Goal: Complete application form

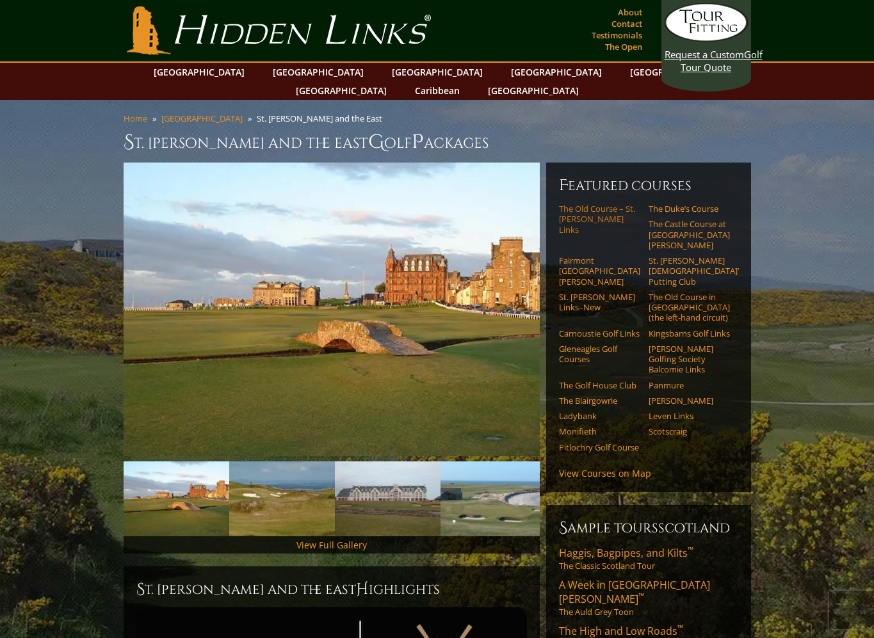
click at [594, 204] on link "The Old Course – St. [PERSON_NAME] Links" at bounding box center [599, 219] width 81 height 31
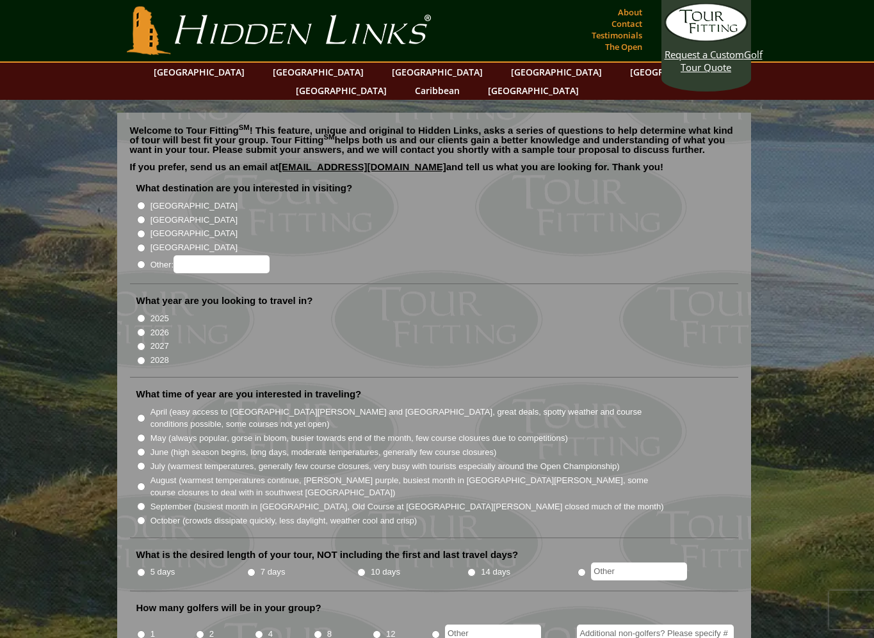
click at [145, 212] on li "[GEOGRAPHIC_DATA]" at bounding box center [439, 219] width 606 height 14
click at [143, 216] on input "[GEOGRAPHIC_DATA]" at bounding box center [141, 220] width 8 height 8
radio input "true"
drag, startPoint x: 140, startPoint y: 313, endPoint x: 124, endPoint y: 332, distance: 24.5
click at [140, 328] on input "2026" at bounding box center [141, 332] width 8 height 8
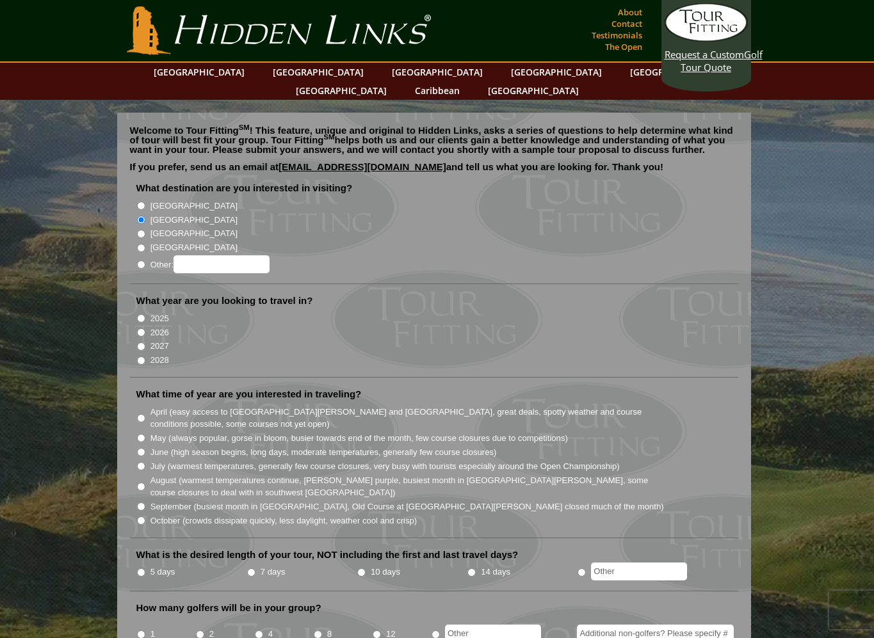
radio input "true"
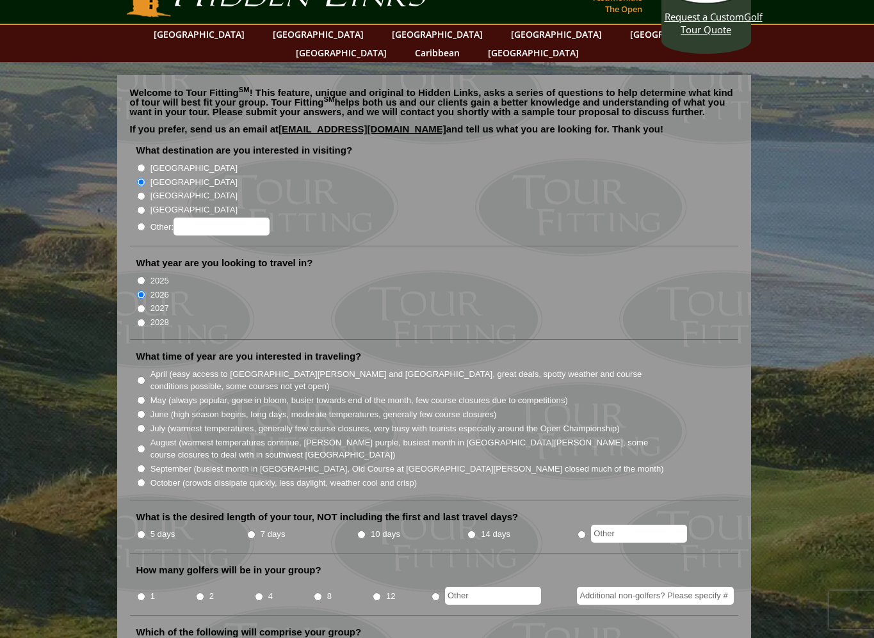
scroll to position [192, 0]
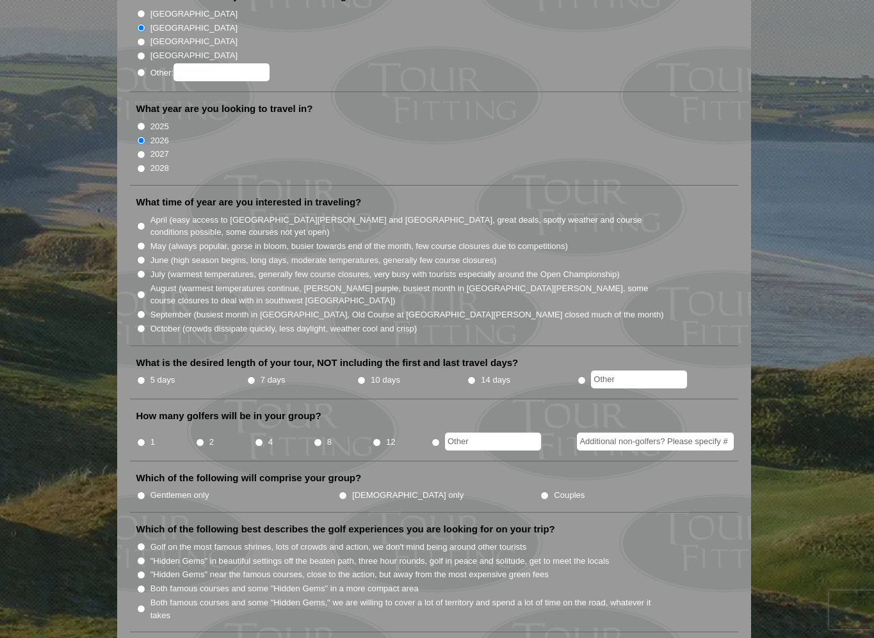
click at [145, 307] on li "September (busiest month in Ireland, Old Course at St. Andrews closed much of t…" at bounding box center [439, 314] width 606 height 14
click at [142, 311] on input "September (busiest month in Ireland, Old Course at St. Andrews closed much of t…" at bounding box center [141, 315] width 8 height 8
radio input "true"
click at [134, 362] on li "What is the desired length of your tour, NOT including the first and last trave…" at bounding box center [434, 378] width 608 height 43
click at [138, 376] on input "5 days" at bounding box center [141, 380] width 8 height 8
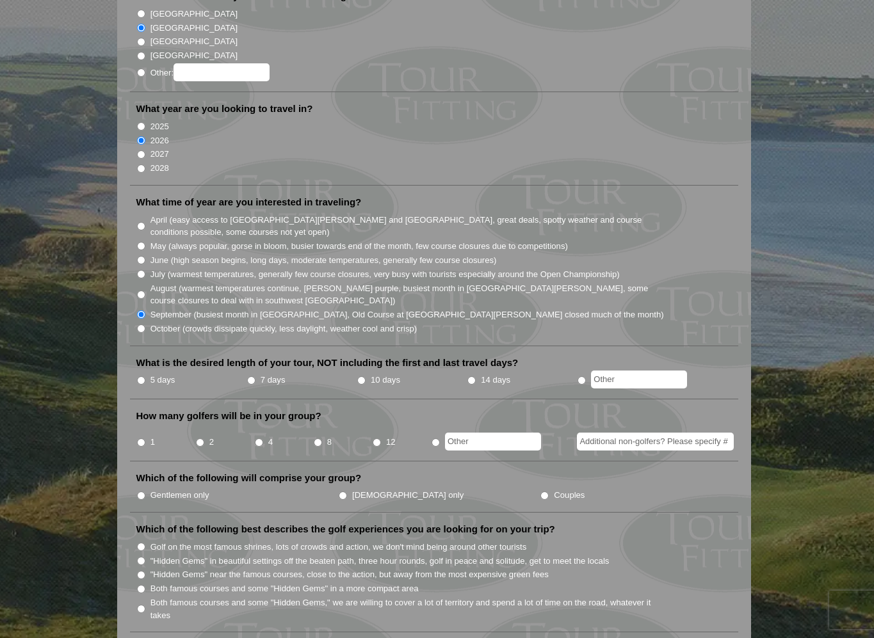
radio input "true"
click at [260, 439] on input "4" at bounding box center [259, 443] width 8 height 8
radio input "true"
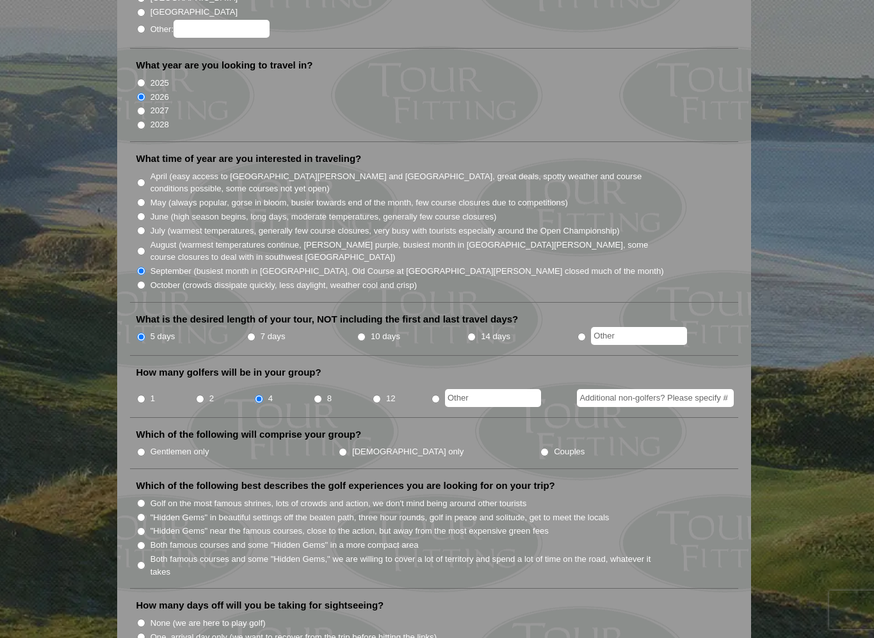
scroll to position [320, 0]
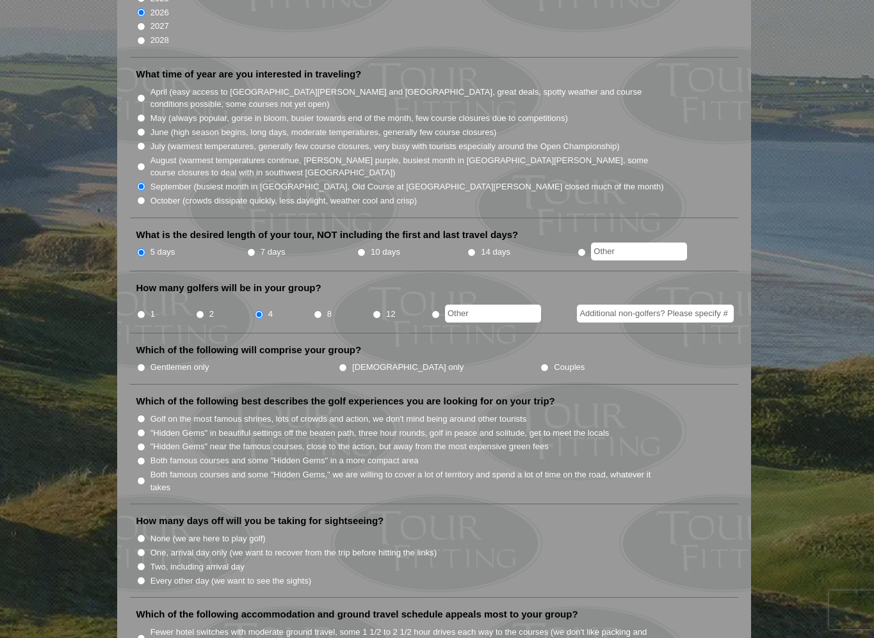
click at [145, 360] on li "Gentlemen only" at bounding box center [237, 367] width 202 height 14
click at [143, 364] on input "Gentlemen only" at bounding box center [141, 368] width 8 height 8
radio input "true"
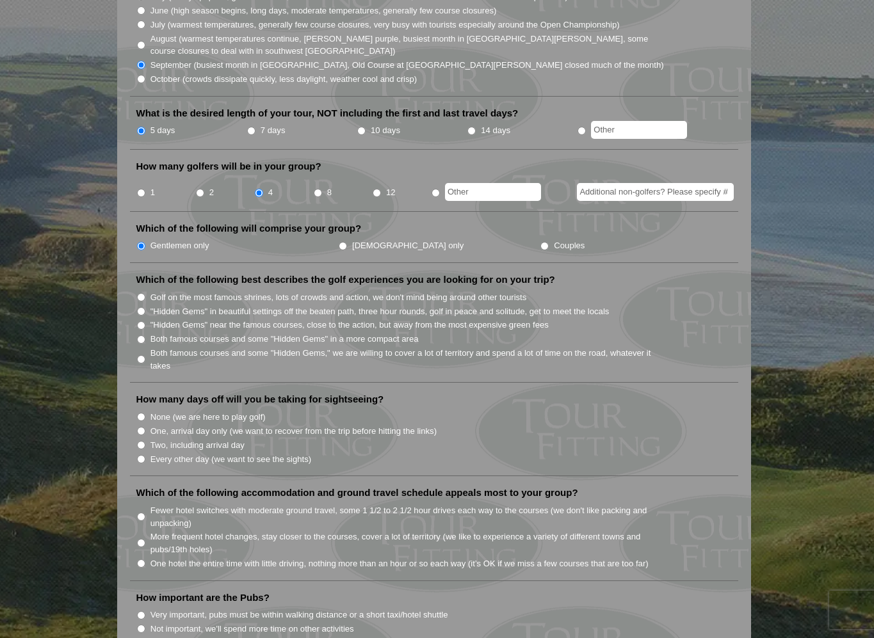
scroll to position [640, 0]
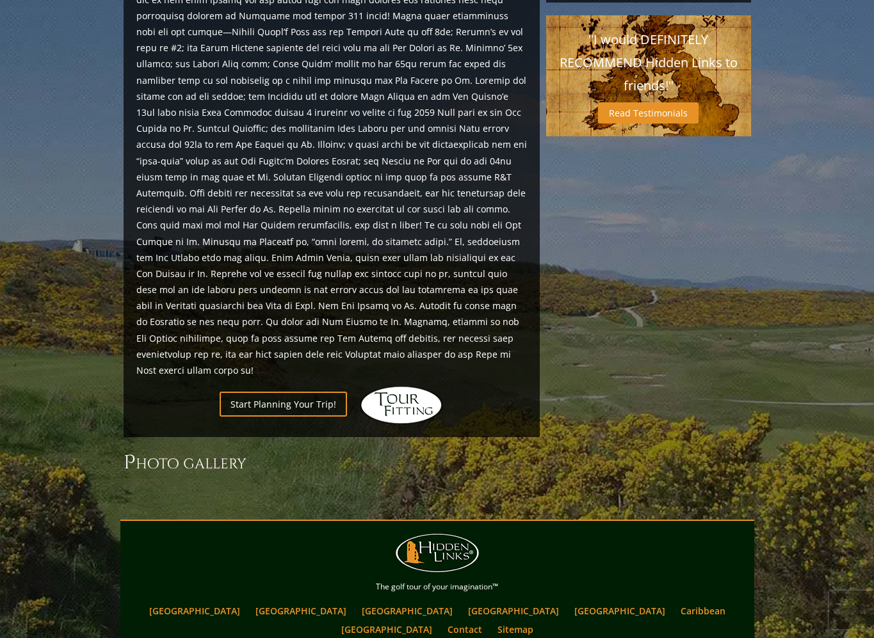
scroll to position [1209, 0]
